Goal: Information Seeking & Learning: Check status

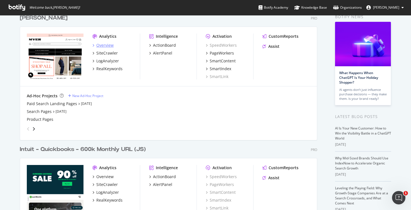
click at [97, 45] on div "Overview" at bounding box center [104, 45] width 17 height 6
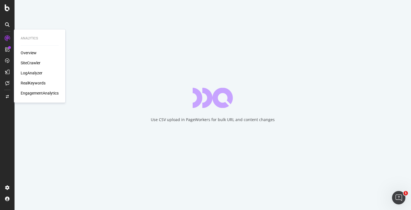
click at [34, 95] on div "EngagementAnalytics" at bounding box center [40, 93] width 38 height 6
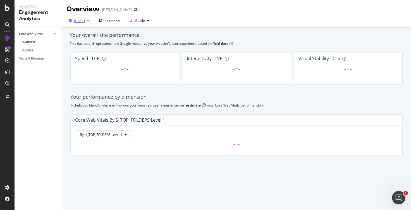
click at [85, 23] on div "[DATE]" at bounding box center [79, 20] width 11 height 5
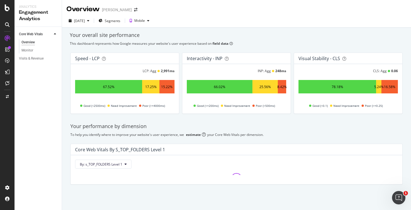
click at [218, 18] on div "[DATE] Segments Mobile" at bounding box center [236, 21] width 349 height 11
click at [25, 48] on div "Monitor" at bounding box center [27, 50] width 12 height 6
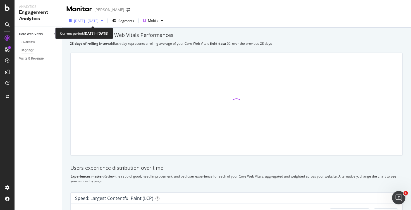
click at [98, 21] on span "[DATE] - [DATE]" at bounding box center [86, 20] width 25 height 5
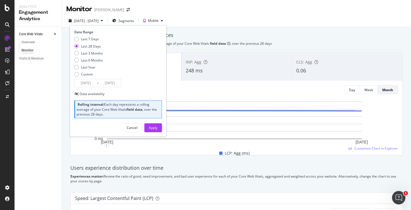
click at [90, 83] on input "[DATE]" at bounding box center [85, 83] width 22 height 8
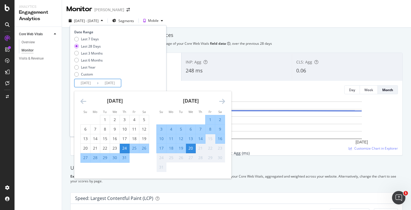
click at [80, 100] on div "[DATE] 1 2 3 4 5 6 7 8 9 10 11 12 13 14 15 16 17 18 19 20 21 22 23 24 25 26 27 …" at bounding box center [115, 126] width 76 height 71
click at [86, 102] on div "[DATE]" at bounding box center [114, 103] width 69 height 24
click at [84, 102] on icon "Move backward to switch to the previous month." at bounding box center [83, 101] width 6 height 7
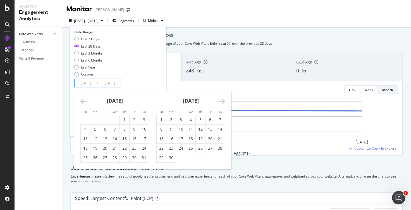
click at [84, 102] on icon "Move backward to switch to the previous month." at bounding box center [83, 101] width 6 height 7
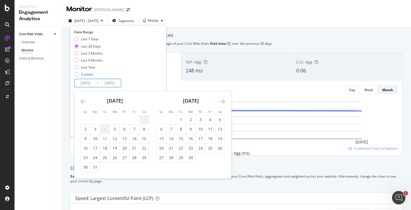
click at [84, 102] on icon "Move backward to switch to the previous month." at bounding box center [83, 101] width 6 height 7
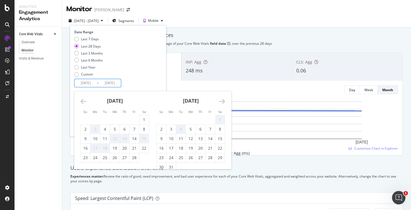
click at [84, 102] on icon "Move backward to switch to the previous month." at bounding box center [83, 101] width 6 height 7
click at [110, 119] on div "1" at bounding box center [114, 120] width 9 height 6
type input "[DATE]"
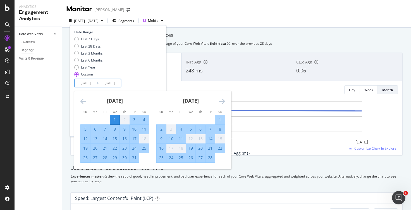
click at [220, 102] on icon "Move forward to switch to the next month." at bounding box center [222, 101] width 6 height 7
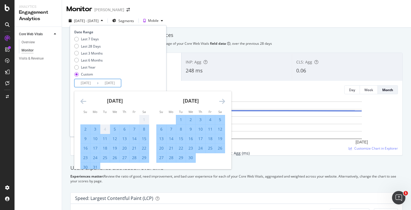
click at [220, 102] on icon "Move forward to switch to the next month." at bounding box center [222, 101] width 6 height 7
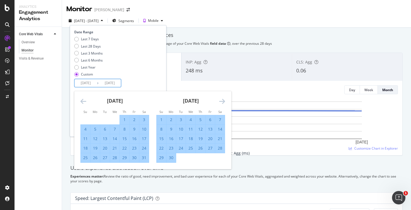
click at [145, 158] on div "31" at bounding box center [143, 158] width 9 height 6
type input "[DATE]"
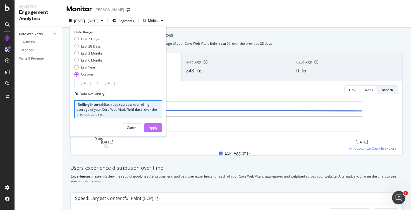
click at [155, 127] on div "Apply" at bounding box center [153, 127] width 9 height 5
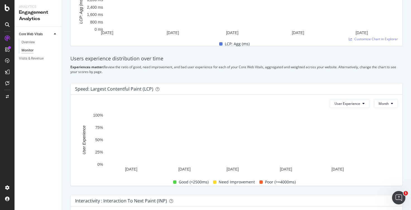
scroll to position [25, 0]
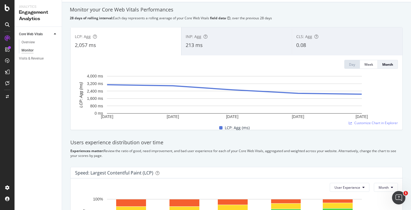
click at [206, 49] on div "INP: Agg 213 ms" at bounding box center [236, 41] width 110 height 25
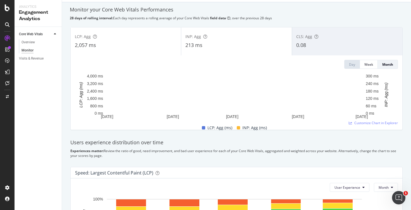
click at [318, 52] on div "CLS: Agg 0.08" at bounding box center [347, 41] width 110 height 25
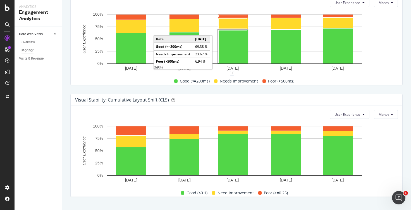
scroll to position [332, 0]
